Goal: Task Accomplishment & Management: Complete application form

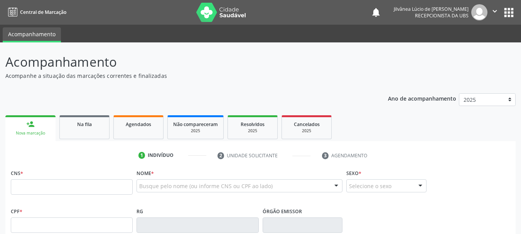
click at [154, 182] on div "Busque pelo nome (ou informe CNS ou CPF ao lado)" at bounding box center [240, 185] width 206 height 13
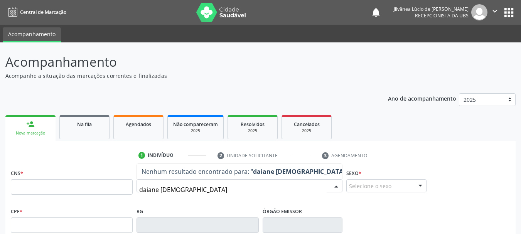
type input "[PERSON_NAME]"
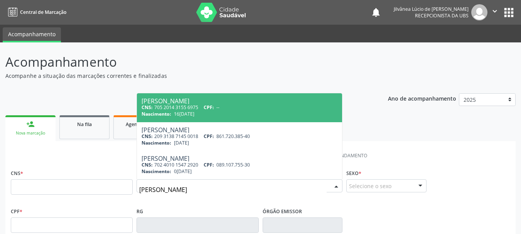
click at [214, 106] on span "CPF:" at bounding box center [209, 107] width 10 height 7
type input "705 2014 3155 6975"
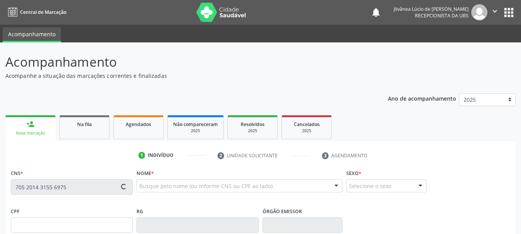
type input "16[DATE]"
type input "[PERSON_NAME][DEMOGRAPHIC_DATA]"
type input "[PHONE_NUMBER]"
type input "172"
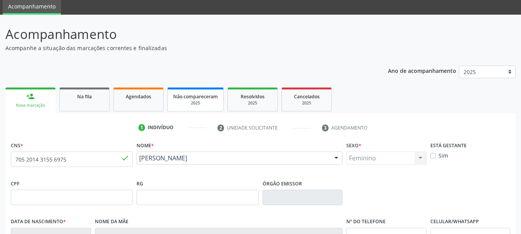
scroll to position [184, 0]
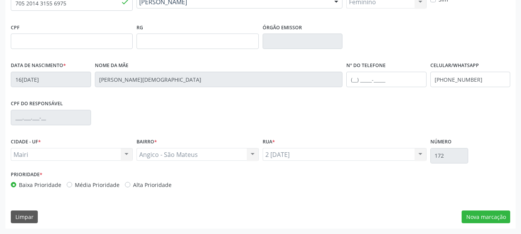
click at [133, 182] on label "Alta Prioridade" at bounding box center [152, 185] width 39 height 8
click at [127, 182] on input "Alta Prioridade" at bounding box center [127, 184] width 5 height 7
radio input "true"
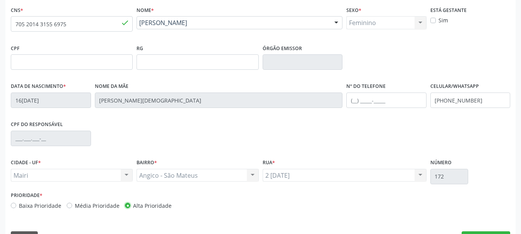
scroll to position [145, 0]
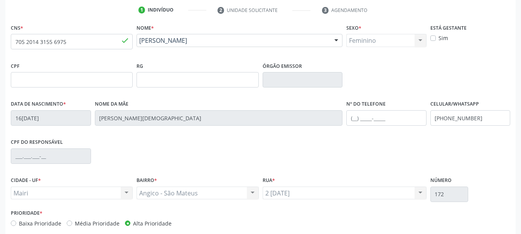
click at [439, 39] on label "Sim" at bounding box center [444, 38] width 10 height 8
click at [432, 39] on input "Sim" at bounding box center [432, 37] width 5 height 7
checkbox input "true"
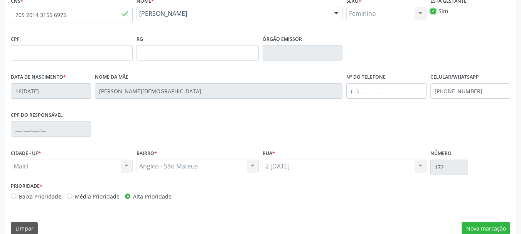
scroll to position [184, 0]
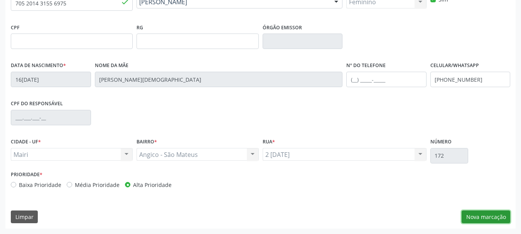
click at [475, 214] on button "Nova marcação" at bounding box center [486, 217] width 49 height 13
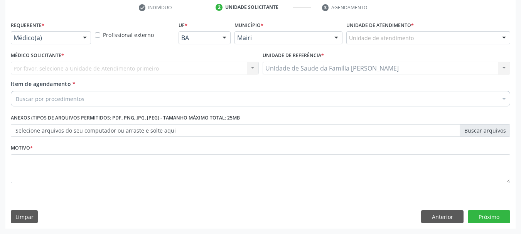
scroll to position [148, 0]
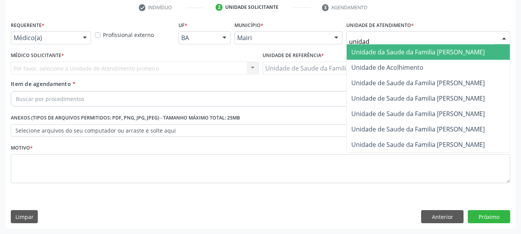
type input "unidade"
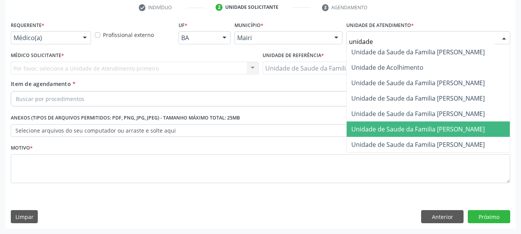
click at [427, 127] on span "Unidade de Saude da Familia [PERSON_NAME]" at bounding box center [417, 129] width 133 height 8
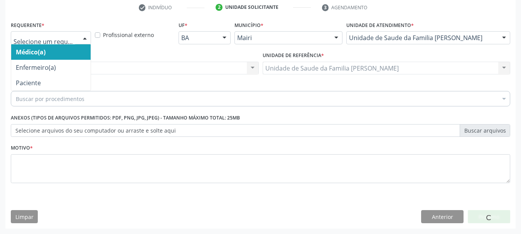
click at [36, 42] on div at bounding box center [51, 37] width 80 height 13
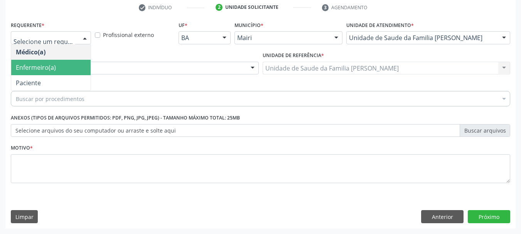
click at [56, 67] on span "Enfermeiro(a)" at bounding box center [50, 67] width 79 height 15
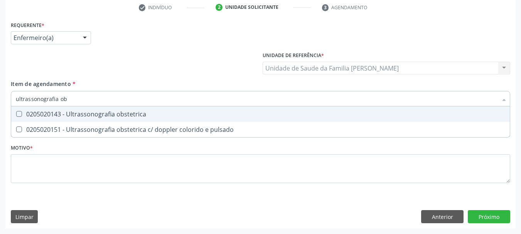
type input "ultrassonografia obs"
click at [69, 109] on span "0205020143 - Ultrassonografia obstetrica" at bounding box center [260, 113] width 499 height 15
checkbox obstetrica "true"
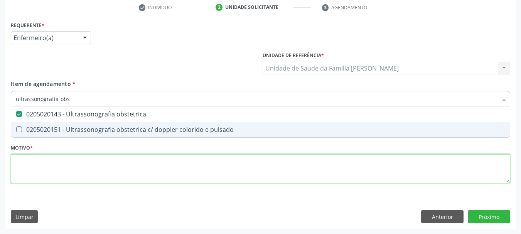
click at [61, 165] on div "Requerente * Enfermeiro(a) Médico(a) Enfermeiro(a) Paciente Nenhum resultado en…" at bounding box center [261, 106] width 500 height 175
checkbox pulsado "true"
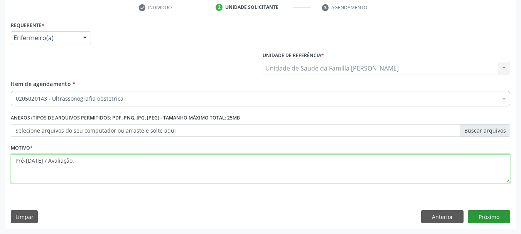
type textarea "Pré-[DATE] / Avaliação."
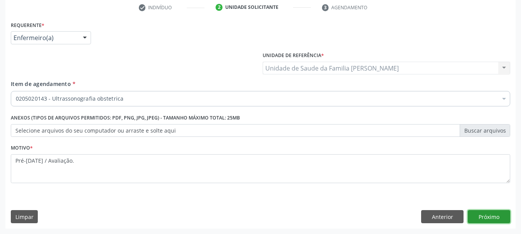
click at [498, 213] on button "Próximo" at bounding box center [489, 216] width 42 height 13
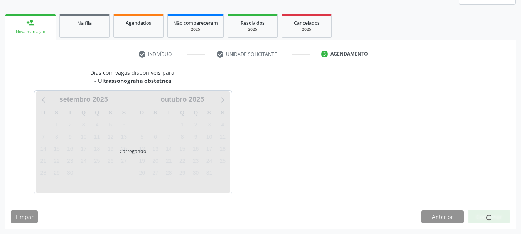
scroll to position [101, 0]
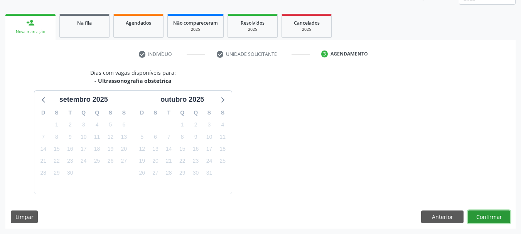
click at [494, 214] on button "Confirmar" at bounding box center [489, 217] width 42 height 13
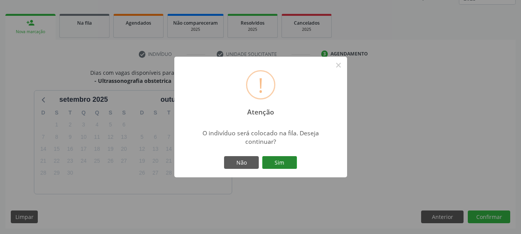
click at [274, 168] on button "Sim" at bounding box center [279, 162] width 35 height 13
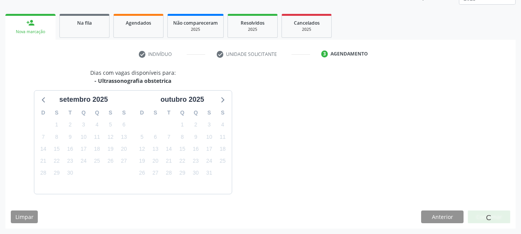
scroll to position [20, 0]
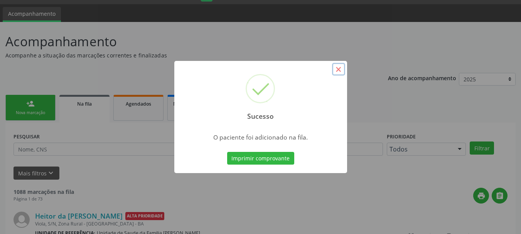
click at [340, 67] on button "×" at bounding box center [338, 69] width 13 height 13
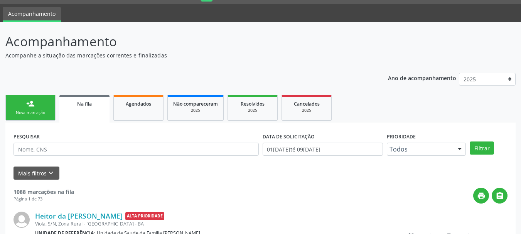
click at [37, 113] on div "Nova marcação" at bounding box center [30, 113] width 39 height 6
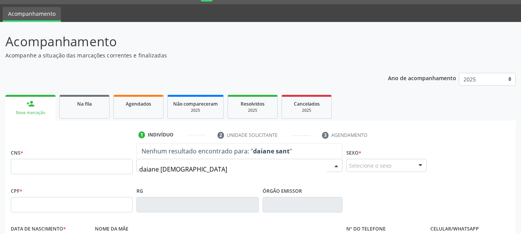
type input "[PERSON_NAME]"
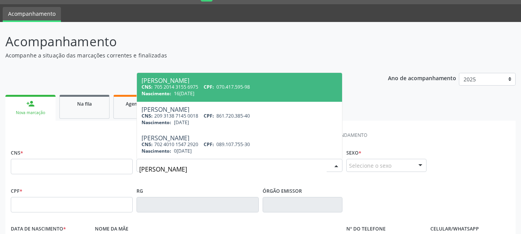
click at [179, 86] on div "CNS: 705 2014 3155 6975 CPF: 070.417.595-98" at bounding box center [240, 87] width 196 height 7
type input "705 2014 3155 6975"
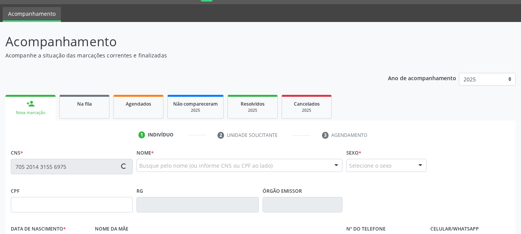
type input "070.417.595-98"
type input "16[DATE]"
type input "[PERSON_NAME][DEMOGRAPHIC_DATA]"
type input "[PHONE_NUMBER]"
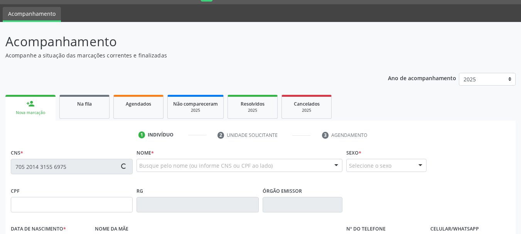
type input "172"
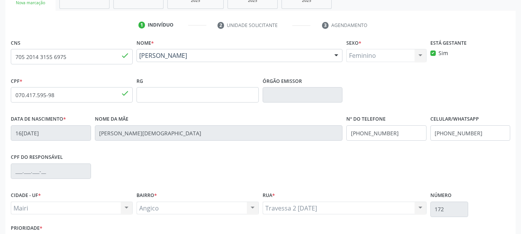
scroll to position [184, 0]
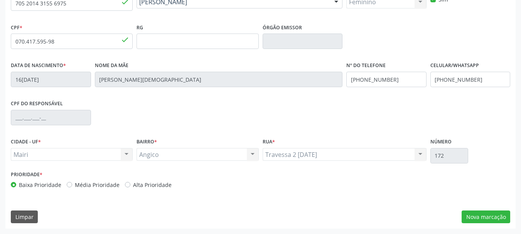
click at [133, 185] on label "Alta Prioridade" at bounding box center [152, 185] width 39 height 8
click at [126, 185] on input "Alta Prioridade" at bounding box center [127, 184] width 5 height 7
radio input "true"
click at [484, 211] on button "Nova marcação" at bounding box center [486, 217] width 49 height 13
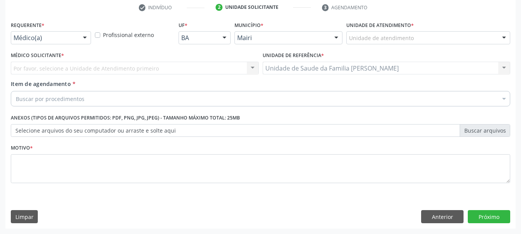
scroll to position [148, 0]
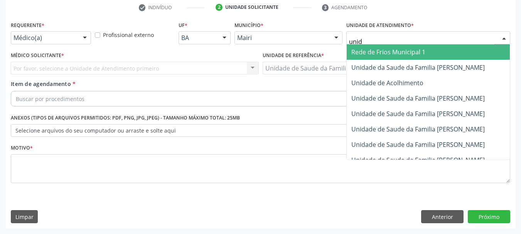
type input "unida"
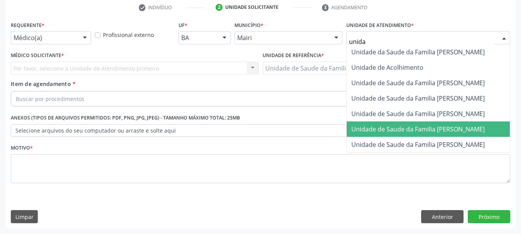
click at [391, 133] on span "Unidade de Saude da Familia [PERSON_NAME]" at bounding box center [428, 129] width 163 height 15
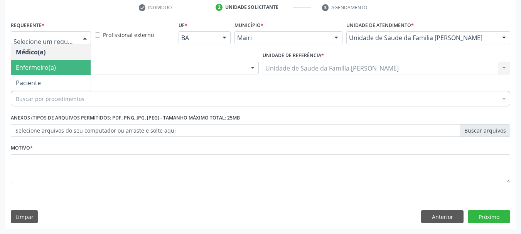
click at [60, 62] on span "Enfermeiro(a)" at bounding box center [50, 67] width 79 height 15
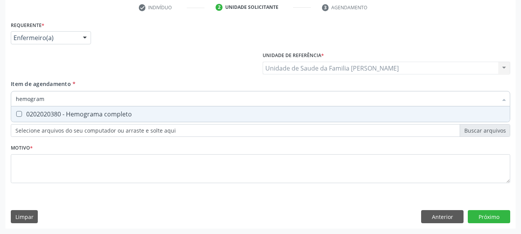
type input "hemograma"
click at [91, 115] on div "0202020380 - Hemograma completo" at bounding box center [260, 114] width 489 height 6
checkbox completo "true"
drag, startPoint x: 66, startPoint y: 97, endPoint x: 0, endPoint y: 100, distance: 66.0
click at [0, 100] on div "Acompanhamento Acompanhe a situação das marcações correntes e finalizadas Relat…" at bounding box center [260, 64] width 521 height 340
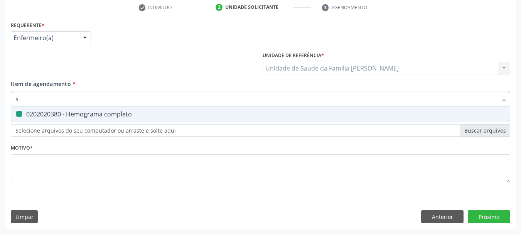
type input "si"
checkbox completo "false"
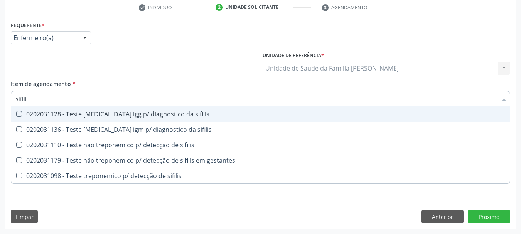
type input "sifilis"
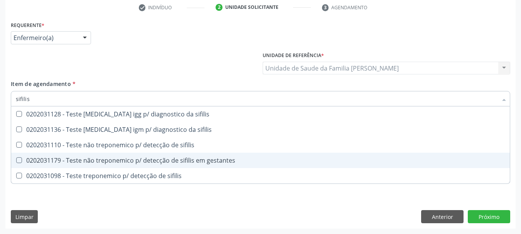
click at [39, 161] on div "0202031179 - Teste não treponemico p/ detecção de sifilis em gestantes" at bounding box center [260, 160] width 489 height 6
checkbox gestantes "true"
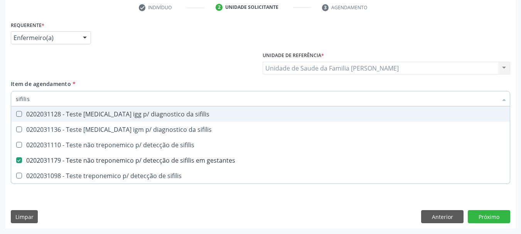
drag, startPoint x: 43, startPoint y: 100, endPoint x: 8, endPoint y: 104, distance: 35.3
click at [8, 104] on div "Requerente * Enfermeiro(a) Médico(a) Enfermeiro(a) Paciente Nenhum resultado en…" at bounding box center [260, 123] width 510 height 209
type input "gl"
checkbox gestantes "false"
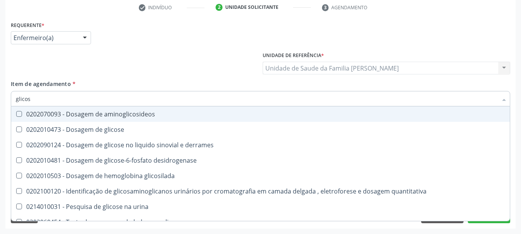
type input "glicose"
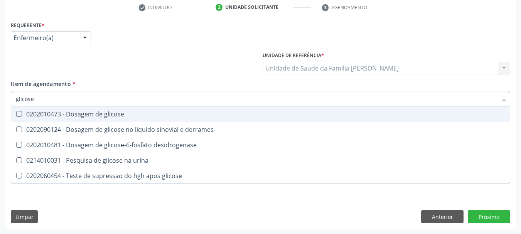
click at [37, 116] on div "0202010473 - Dosagem de glicose" at bounding box center [260, 114] width 489 height 6
checkbox glicose "true"
drag, startPoint x: 40, startPoint y: 97, endPoint x: 0, endPoint y: 100, distance: 39.8
click at [0, 100] on div "Acompanhamento Acompanhe a situação das marcações correntes e finalizadas Relat…" at bounding box center [260, 64] width 521 height 340
type input "uri"
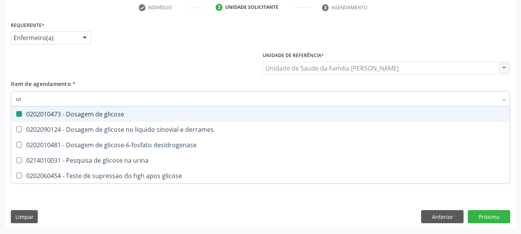
checkbox glicose "false"
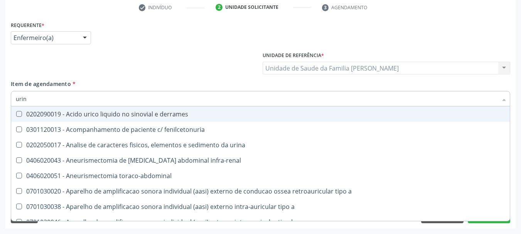
type input "urina"
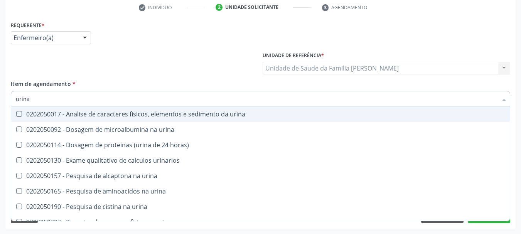
click at [34, 116] on div "0202050017 - Analise de caracteres fisicos, elementos e sedimento da urina" at bounding box center [260, 114] width 489 height 6
checkbox urina "true"
click at [49, 67] on div at bounding box center [135, 65] width 252 height 30
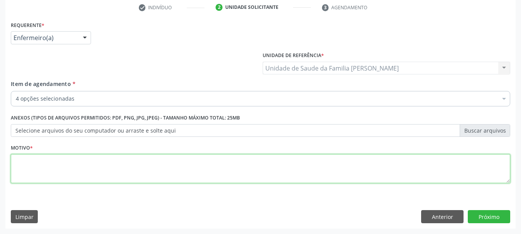
click at [86, 165] on textarea at bounding box center [261, 168] width 500 height 29
type textarea "Exames do terceiro trimestre."
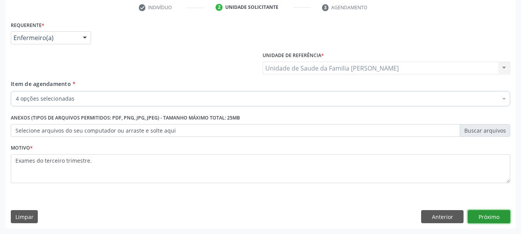
click at [489, 219] on button "Próximo" at bounding box center [489, 216] width 42 height 13
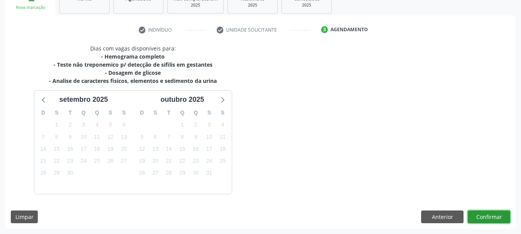
click at [498, 218] on button "Confirmar" at bounding box center [489, 217] width 42 height 13
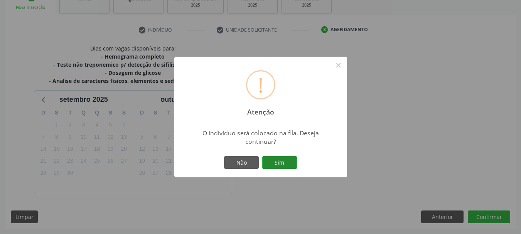
click at [277, 157] on button "Sim" at bounding box center [279, 162] width 35 height 13
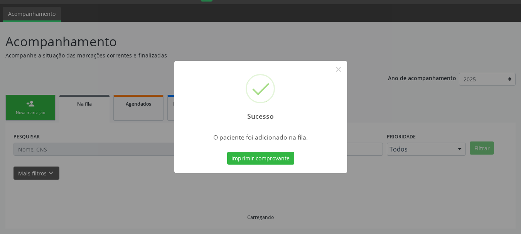
scroll to position [20, 0]
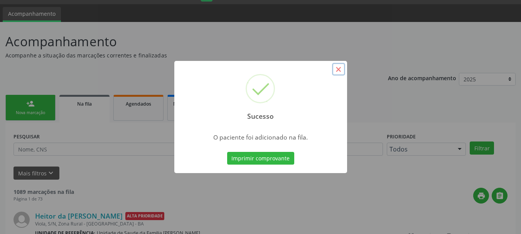
click at [335, 66] on button "×" at bounding box center [338, 69] width 13 height 13
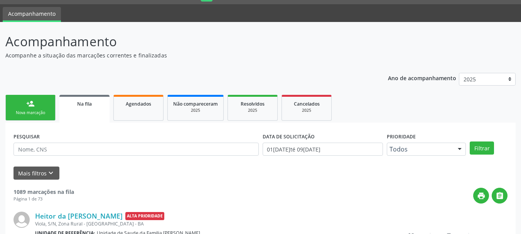
click at [16, 108] on link "person_add Nova marcação" at bounding box center [30, 108] width 50 height 26
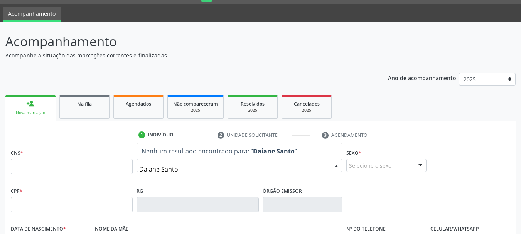
type input "[PERSON_NAME]"
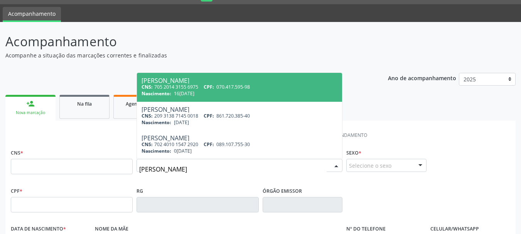
click at [184, 86] on div "CNS: 705 2014 3155 6975 CPF: 070.417.595-98" at bounding box center [240, 87] width 196 height 7
type input "705 2014 3155 6975"
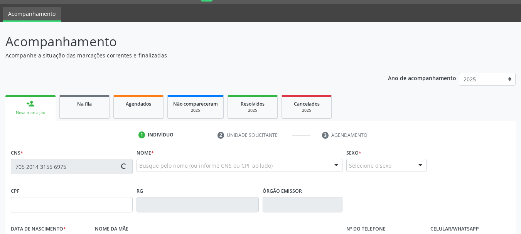
type input "070.417.595-98"
type input "16[DATE]"
type input "[PERSON_NAME][DEMOGRAPHIC_DATA]"
type input "[PHONE_NUMBER]"
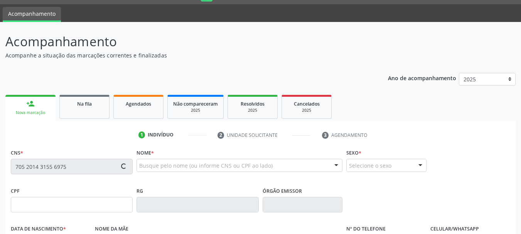
type input "172"
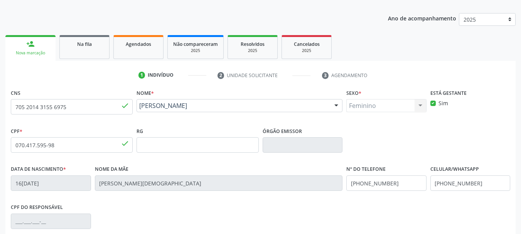
scroll to position [184, 0]
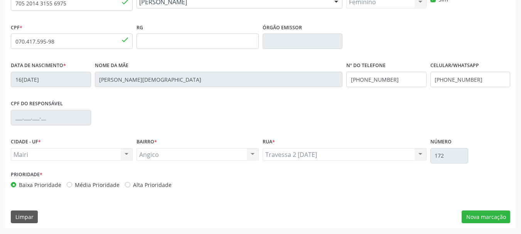
click at [133, 184] on label "Alta Prioridade" at bounding box center [152, 185] width 39 height 8
click at [127, 184] on input "Alta Prioridade" at bounding box center [127, 184] width 5 height 7
radio input "true"
drag, startPoint x: 483, startPoint y: 220, endPoint x: 484, endPoint y: 214, distance: 5.8
click at [483, 219] on button "Nova marcação" at bounding box center [486, 217] width 49 height 13
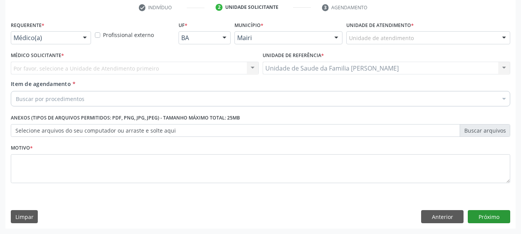
scroll to position [148, 0]
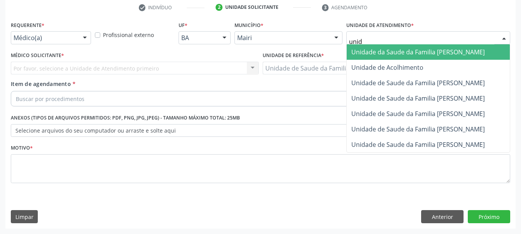
type input "unida"
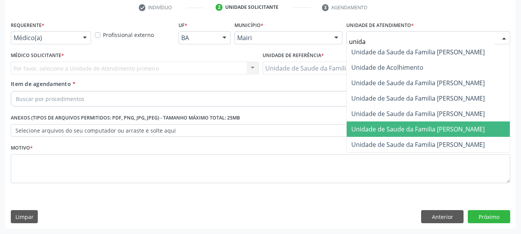
click at [418, 126] on span "Unidade de Saude da Familia [PERSON_NAME]" at bounding box center [417, 129] width 133 height 8
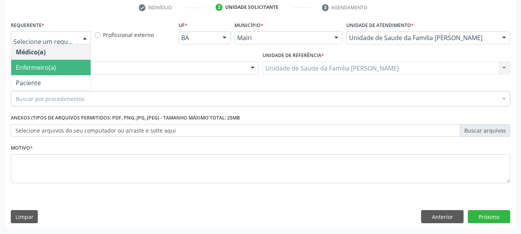
click at [50, 73] on span "Enfermeiro(a)" at bounding box center [50, 67] width 79 height 15
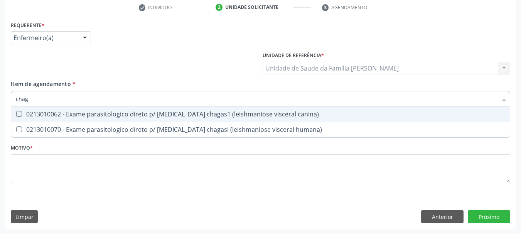
type input "chaga"
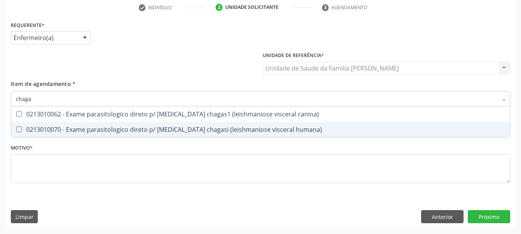
click at [104, 127] on div "0213010070 - Exame parasitologico direto p/ [MEDICAL_DATA] chagasi (leishmanios…" at bounding box center [260, 130] width 489 height 6
checkbox humana\) "true"
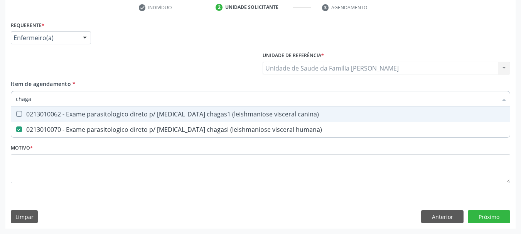
drag, startPoint x: 43, startPoint y: 101, endPoint x: 0, endPoint y: 119, distance: 46.6
click at [0, 119] on div "Acompanhamento Acompanhe a situação das marcações correntes e finalizadas Relat…" at bounding box center [260, 64] width 521 height 340
checkbox humana\) "false"
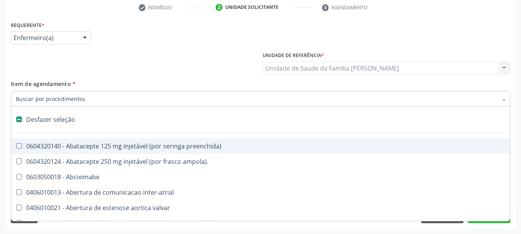
type input "h"
checkbox denteada "true"
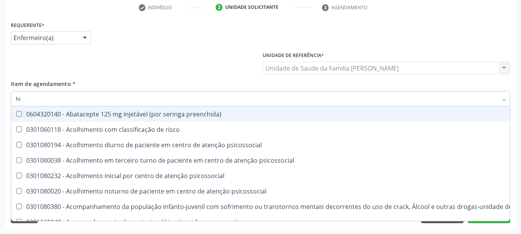
type input "[MEDICAL_DATA]"
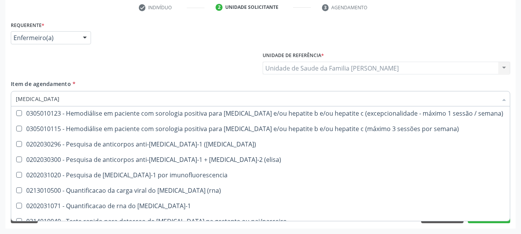
scroll to position [77, 0]
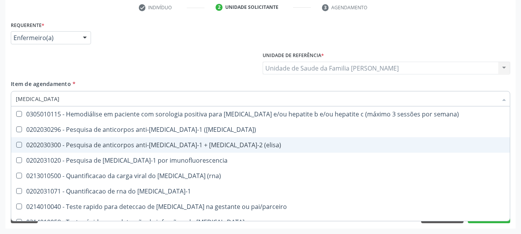
click at [79, 148] on div "0202030300 - Pesquisa de anticorpos anti-[MEDICAL_DATA]-1 + [MEDICAL_DATA]-2 (e…" at bounding box center [260, 145] width 489 height 6
checkbox \(elisa\) "true"
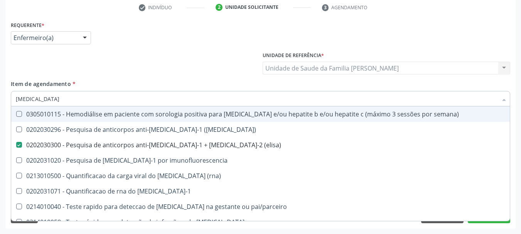
drag, startPoint x: 34, startPoint y: 99, endPoint x: 0, endPoint y: 108, distance: 35.0
click at [0, 108] on div "Acompanhamento Acompanhe a situação das marcações correntes e finalizadas Relat…" at bounding box center [260, 64] width 521 height 340
checkbox \(elisa\) "false"
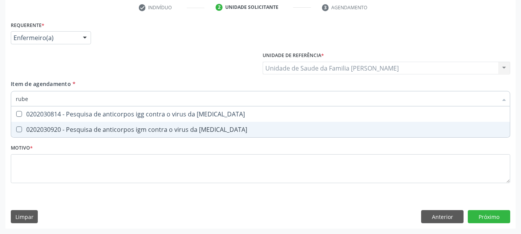
scroll to position [0, 0]
type input "[MEDICAL_DATA]"
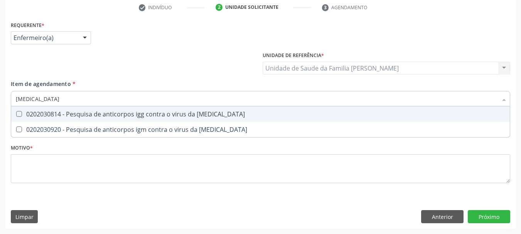
click at [33, 107] on span "0202030814 - Pesquisa de anticorpos igg contra o virus da [MEDICAL_DATA]" at bounding box center [260, 113] width 499 height 15
checkbox rubeola "true"
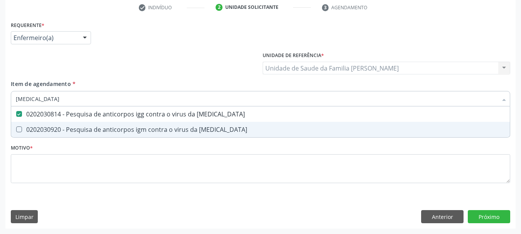
click at [49, 127] on div "0202030920 - Pesquisa de anticorpos igm contra o virus da [MEDICAL_DATA]" at bounding box center [260, 130] width 489 height 6
checkbox rubeola "true"
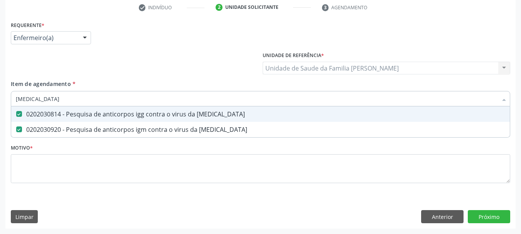
drag, startPoint x: 38, startPoint y: 102, endPoint x: 1, endPoint y: 105, distance: 36.7
click at [1, 105] on div "Acompanhamento Acompanhe a situação das marcações correntes e finalizadas Relat…" at bounding box center [260, 64] width 521 height 340
type input "h"
checkbox rubeola "false"
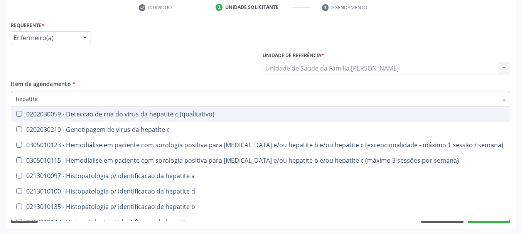
type input "hepatite b"
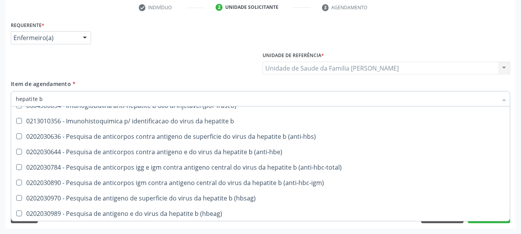
scroll to position [101, 0]
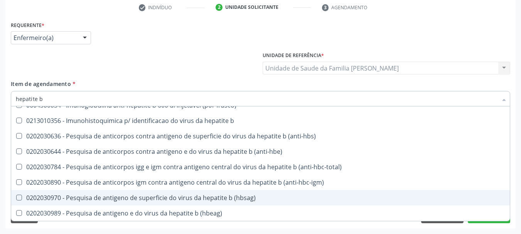
click at [127, 199] on div "0202030970 - Pesquisa de antigeno de superficie do virus da hepatite b (hbsag)" at bounding box center [260, 198] width 489 height 6
checkbox \(hbsag\) "true"
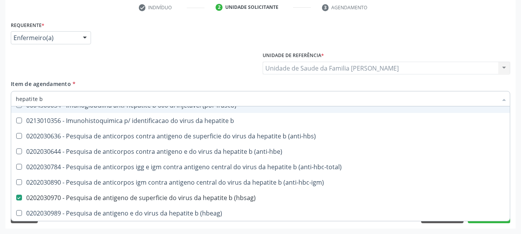
click at [49, 98] on input "hepatite b" at bounding box center [257, 98] width 482 height 15
type input "hepatite"
checkbox \(hbsag\) "false"
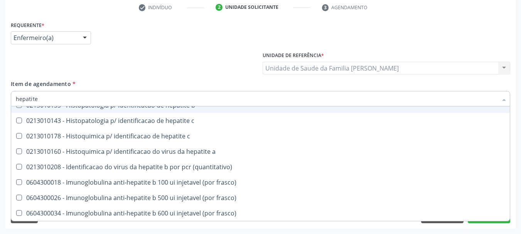
type input "hepatite c"
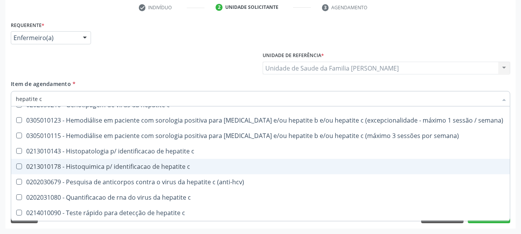
scroll to position [24, 0]
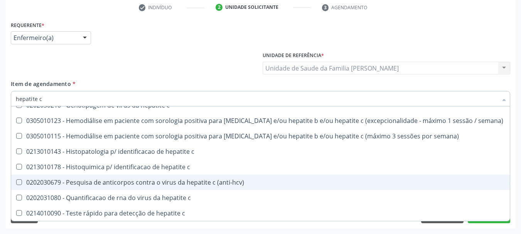
click at [143, 186] on div "0202030679 - Pesquisa de anticorpos contra o virus da hepatite c (anti-hcv)" at bounding box center [260, 182] width 489 height 6
checkbox \(anti-hcv\) "true"
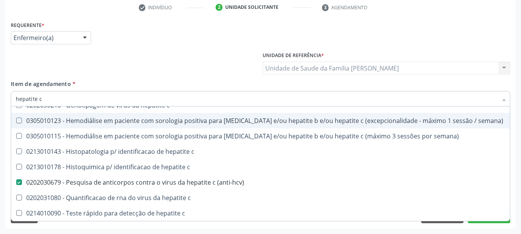
drag, startPoint x: 59, startPoint y: 99, endPoint x: 0, endPoint y: 101, distance: 59.4
click at [0, 101] on div "Acompanhamento Acompanhe a situação das marcações correntes e finalizadas Relat…" at bounding box center [260, 64] width 521 height 340
checkbox \(anti-hcv\) "false"
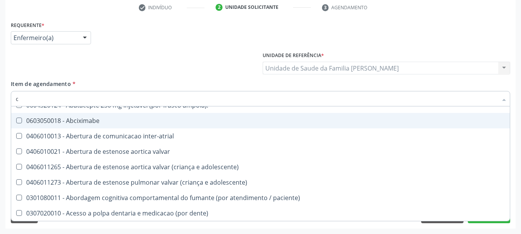
type input "ci"
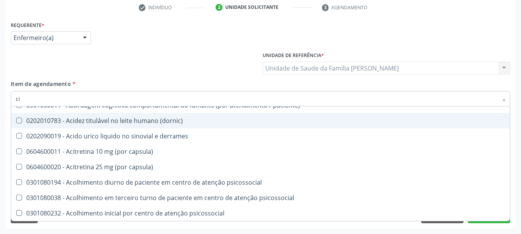
checkbox \(hbsag\) "true"
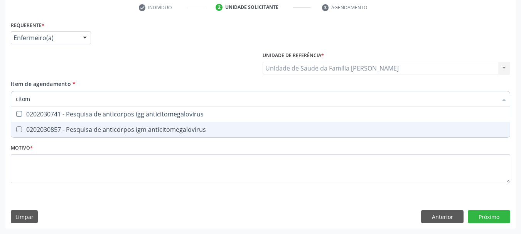
scroll to position [0, 0]
type input "citome"
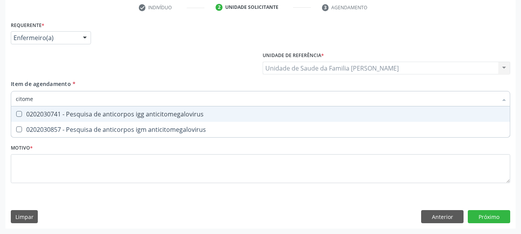
click at [19, 115] on anticitomegalovirus at bounding box center [19, 114] width 6 height 6
click at [16, 115] on anticitomegalovirus "checkbox" at bounding box center [13, 113] width 5 height 5
checkbox anticitomegalovirus "true"
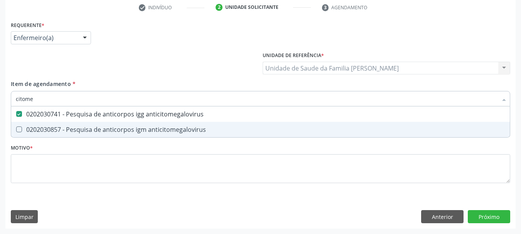
click at [39, 127] on div "0202030857 - Pesquisa de anticorpos igm anticitomegalovirus" at bounding box center [260, 130] width 489 height 6
checkbox anticitomegalovirus "true"
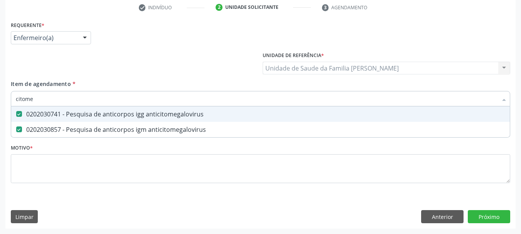
drag, startPoint x: 40, startPoint y: 100, endPoint x: 0, endPoint y: 113, distance: 42.0
click at [0, 113] on div "Acompanhamento Acompanhe a situação das marcações correntes e finalizadas Relat…" at bounding box center [260, 64] width 521 height 340
type input "h"
checkbox anticitomegalovirus "false"
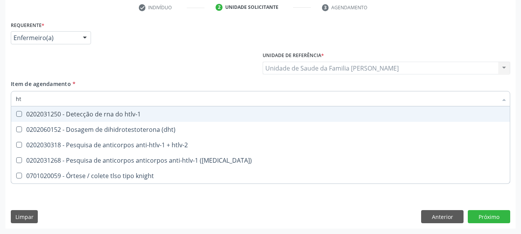
type input "htl"
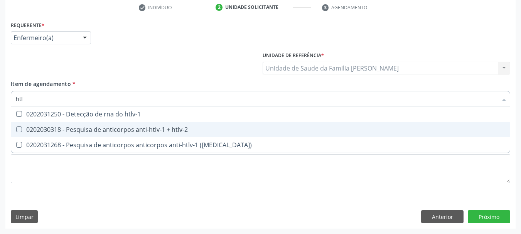
click at [54, 136] on span "0202030318 - Pesquisa de anticorpos anti-htlv-1 + htlv-2" at bounding box center [260, 129] width 499 height 15
checkbox htlv-2 "true"
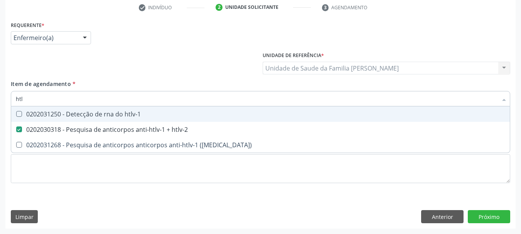
drag, startPoint x: 37, startPoint y: 99, endPoint x: 0, endPoint y: 103, distance: 37.6
click at [0, 103] on div "Acompanhamento Acompanhe a situação das marcações correntes e finalizadas Relat…" at bounding box center [260, 64] width 521 height 340
type input "t"
checkbox htlv-2 "false"
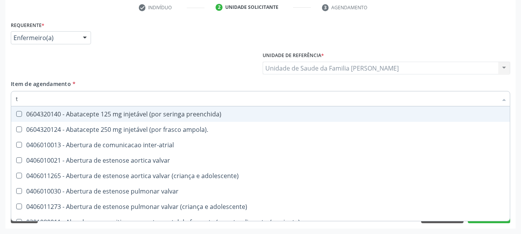
type input "to"
checkbox esforco "true"
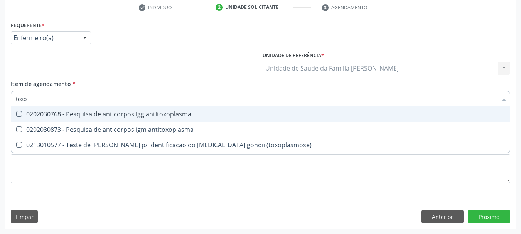
type input "toxop"
click at [56, 117] on div "0202030768 - Pesquisa de anticorpos igg antitoxoplasma" at bounding box center [260, 114] width 489 height 6
checkbox antitoxoplasma "true"
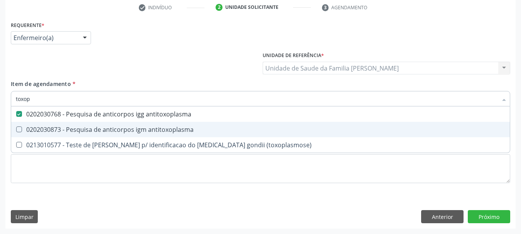
click at [71, 132] on div "0202030873 - Pesquisa de anticorpos igm antitoxoplasma" at bounding box center [260, 130] width 489 height 6
checkbox antitoxoplasma "true"
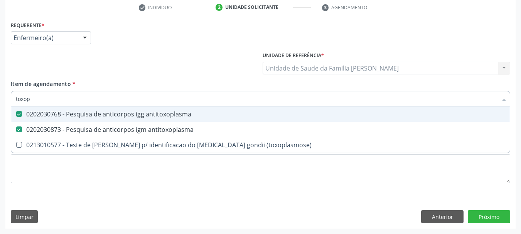
drag, startPoint x: 31, startPoint y: 101, endPoint x: 0, endPoint y: 103, distance: 30.9
click at [0, 103] on div "Acompanhamento Acompanhe a situação das marcações correntes e finalizadas Relat…" at bounding box center [260, 64] width 521 height 340
type input "t"
checkbox antitoxoplasma "false"
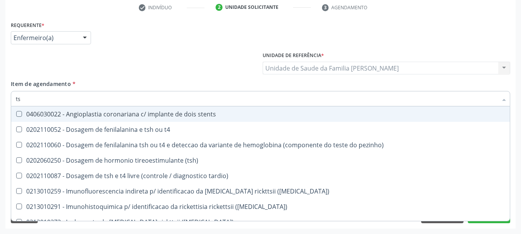
type input "tsh"
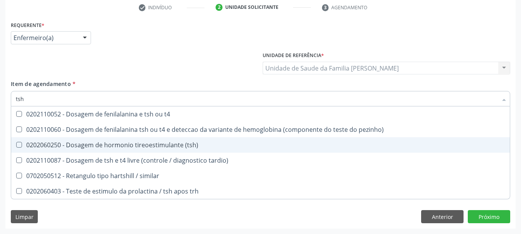
click at [60, 143] on div "0202060250 - Dosagem de hormonio tireoestimulante (tsh)" at bounding box center [260, 145] width 489 height 6
checkbox \(tsh\) "true"
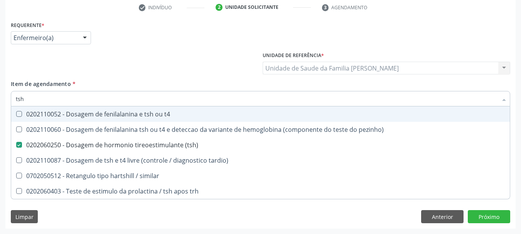
drag, startPoint x: 37, startPoint y: 98, endPoint x: 0, endPoint y: 102, distance: 37.3
click at [0, 102] on div "Acompanhamento Acompanhe a situação das marcações correntes e finalizadas Relat…" at bounding box center [260, 64] width 521 height 340
type input "[MEDICAL_DATA]"
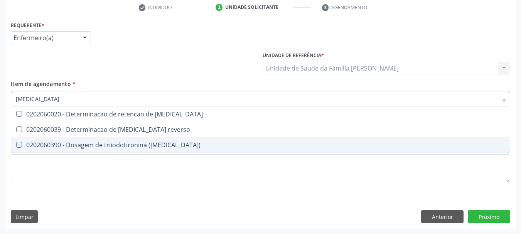
click at [105, 148] on div "0202060390 - Dosagem de triiodotironina ([MEDICAL_DATA])" at bounding box center [260, 145] width 489 height 6
checkbox \(t3\) "true"
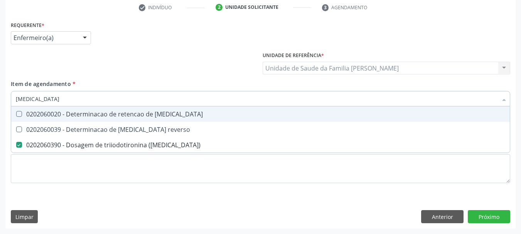
click at [0, 104] on div "Acompanhamento Acompanhe a situação das marcações correntes e finalizadas Relat…" at bounding box center [260, 64] width 521 height 340
type input "t4"
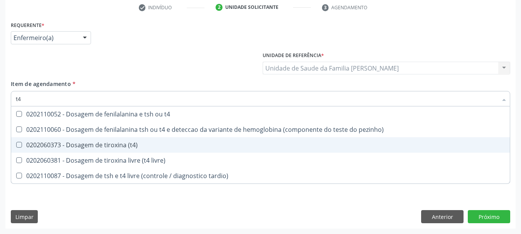
click at [73, 146] on div "0202060373 - Dosagem de tiroxina (t4)" at bounding box center [260, 145] width 489 height 6
checkbox \(t4\) "true"
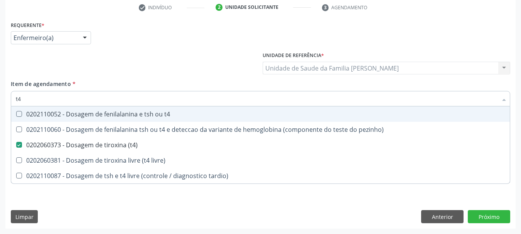
drag, startPoint x: 36, startPoint y: 95, endPoint x: 0, endPoint y: 102, distance: 36.5
click at [11, 101] on div "t4" at bounding box center [261, 98] width 500 height 15
checkbox \(t4\) "false"
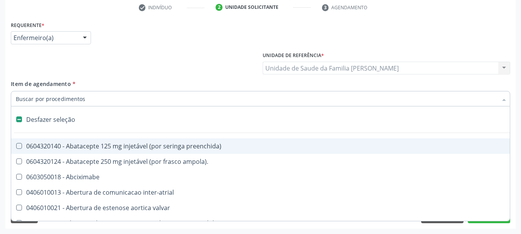
click at [4, 112] on div "Acompanhamento Acompanhe a situação das marcações correntes e finalizadas Relat…" at bounding box center [260, 64] width 521 height 340
checkbox ampola\)\ "true"
checkbox Abciximabe "true"
checkbox inter-atrial "true"
checkbox valvar "true"
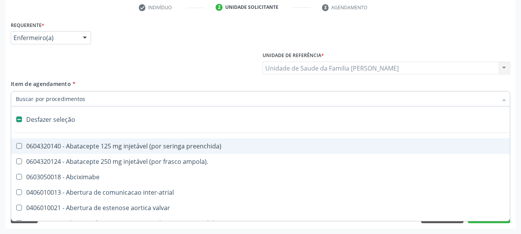
checkbox adolescente\) "true"
checkbox valvar "true"
checkbox adolescente\) "true"
checkbox paciente\) "true"
checkbox dente\) "true"
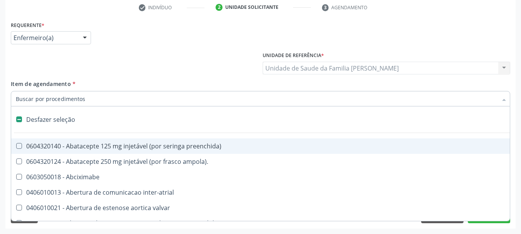
checkbox comprimido\) "true"
checkbox \(dornic\) "true"
checkbox derrames "true"
checkbox capsula\) "true"
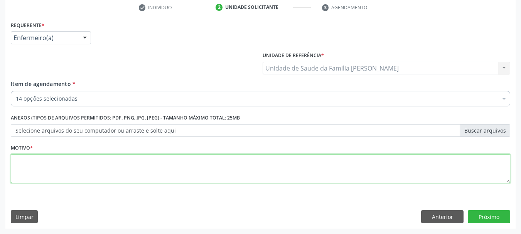
click at [68, 162] on textarea at bounding box center [261, 168] width 500 height 29
type textarea "Exames do primeiro trimestre."
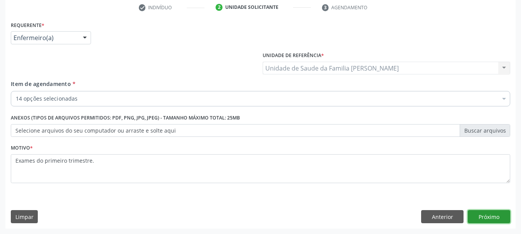
click at [497, 216] on button "Próximo" at bounding box center [489, 216] width 42 height 13
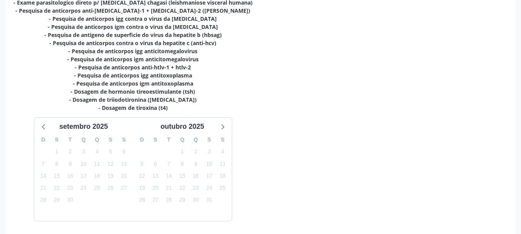
scroll to position [207, 0]
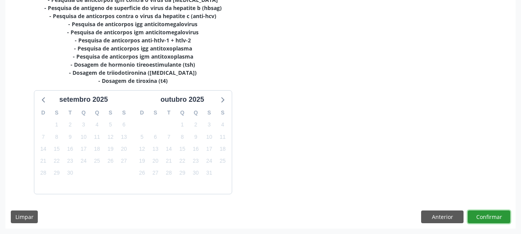
click at [493, 222] on button "Confirmar" at bounding box center [489, 217] width 42 height 13
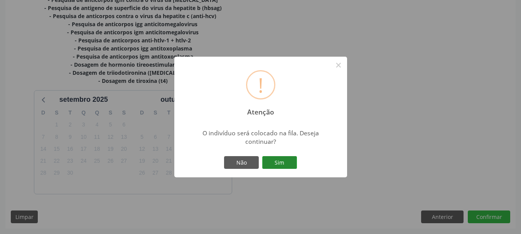
click at [292, 159] on button "Sim" at bounding box center [279, 162] width 35 height 13
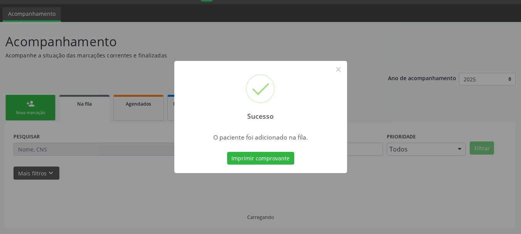
scroll to position [20, 0]
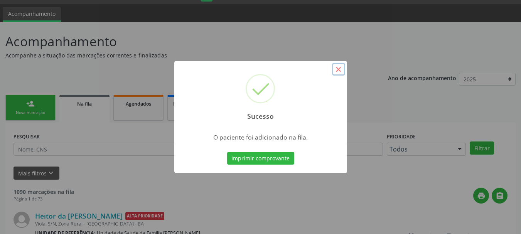
click at [338, 74] on button "×" at bounding box center [338, 69] width 13 height 13
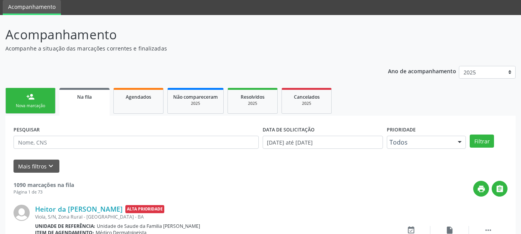
scroll to position [116, 0]
